Goal: Use online tool/utility: Utilize a website feature to perform a specific function

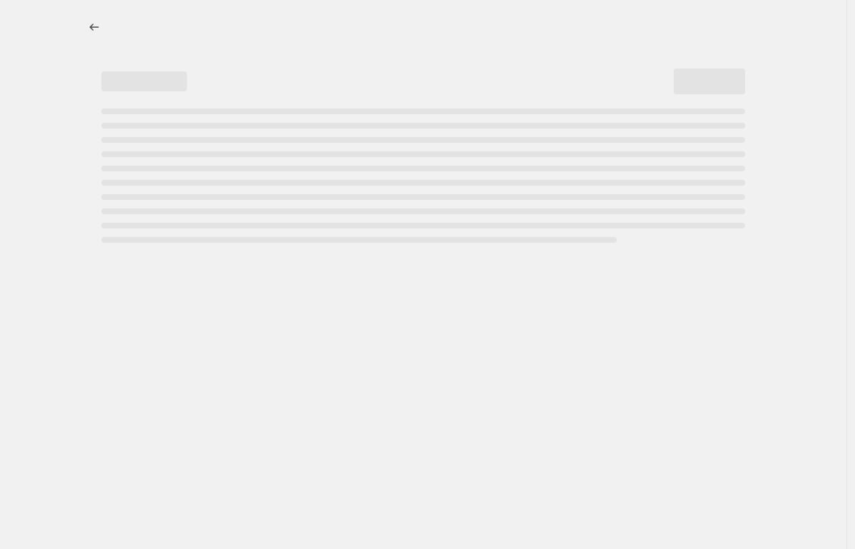
select select "percentage"
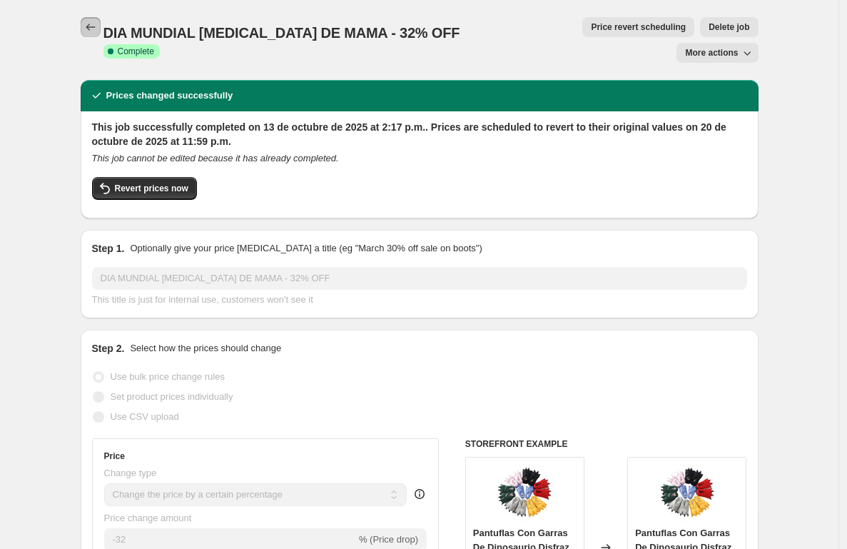
click at [95, 25] on icon "Price change jobs" at bounding box center [90, 27] width 14 height 14
